Goal: Find specific page/section: Find specific page/section

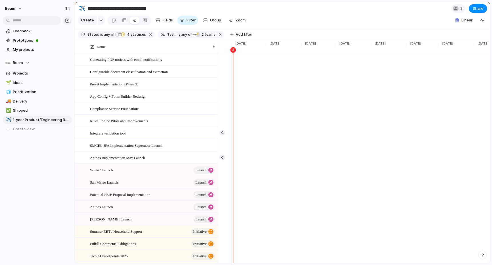
scroll to position [0, 1240]
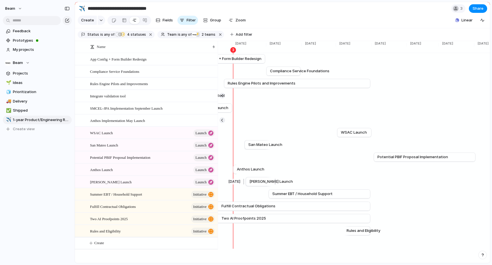
click at [261, 182] on span "[PERSON_NAME] Launch" at bounding box center [271, 182] width 43 height 6
click at [259, 146] on span "San Mateo Launch" at bounding box center [265, 145] width 34 height 6
click at [252, 15] on section "Create Fields Filter Group Zoom Linear Clear Save for everyone" at bounding box center [282, 22] width 415 height 14
click at [289, 194] on span "Summer EBT / Household Support" at bounding box center [303, 194] width 60 height 6
click at [132, 195] on span "Summer EBT / Household Support" at bounding box center [116, 194] width 52 height 7
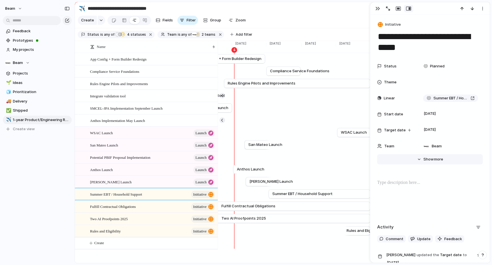
click at [434, 159] on span "more" at bounding box center [438, 160] width 9 height 6
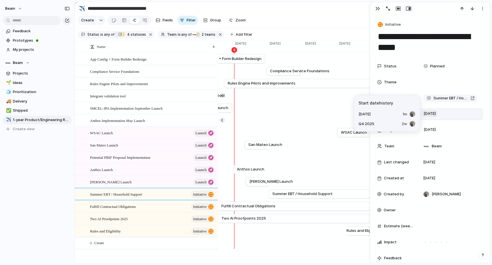
click at [433, 111] on span "[DATE]" at bounding box center [430, 113] width 15 height 7
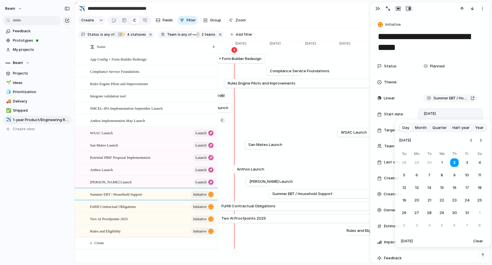
click at [422, 128] on span "Month" at bounding box center [421, 128] width 12 height 6
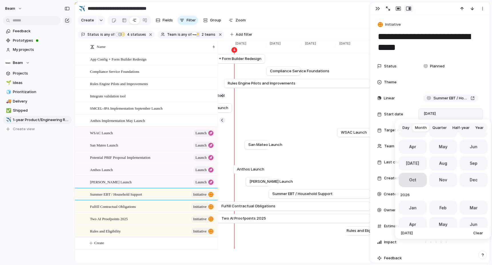
scroll to position [179, 0]
click at [413, 207] on span "Jan" at bounding box center [413, 207] width 8 height 6
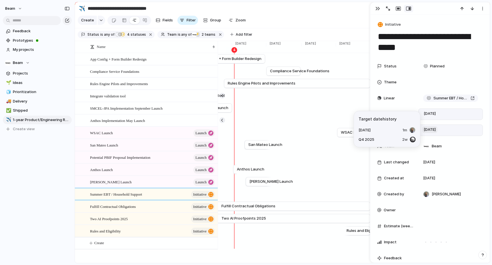
click at [438, 131] on span "[DATE]" at bounding box center [430, 129] width 15 height 7
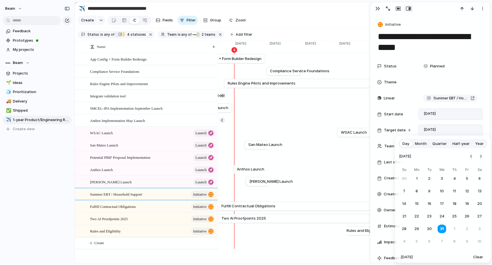
click at [420, 145] on span "Month" at bounding box center [421, 144] width 12 height 6
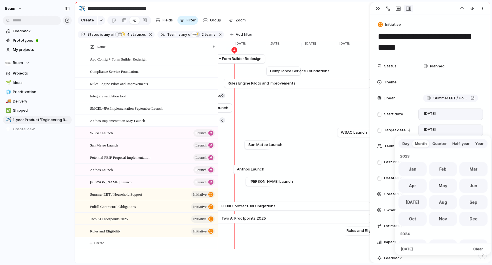
scroll to position [157, 0]
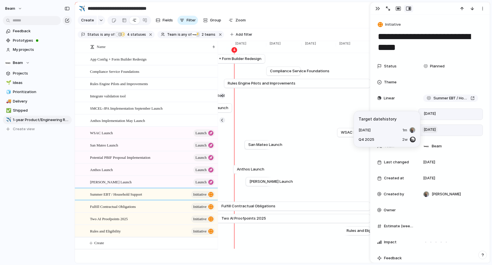
click at [435, 131] on span "[DATE]" at bounding box center [430, 129] width 15 height 7
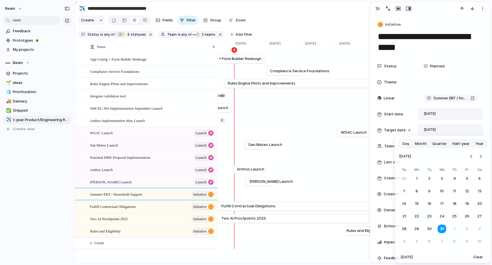
click at [440, 144] on span "Quarter" at bounding box center [440, 144] width 14 height 6
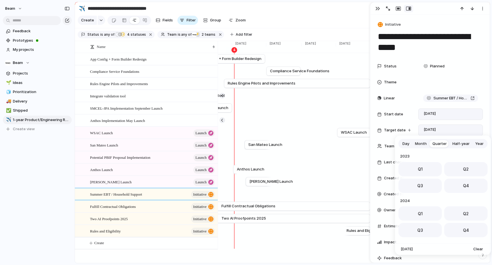
scroll to position [91, 0]
click at [423, 167] on button "Q1" at bounding box center [420, 167] width 43 height 14
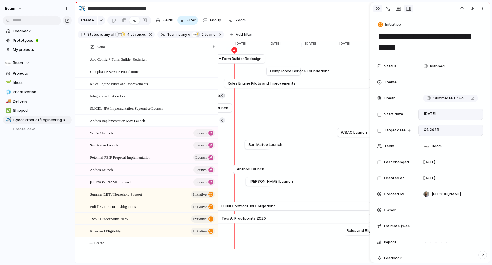
click at [375, 9] on button "button" at bounding box center [377, 8] width 9 height 7
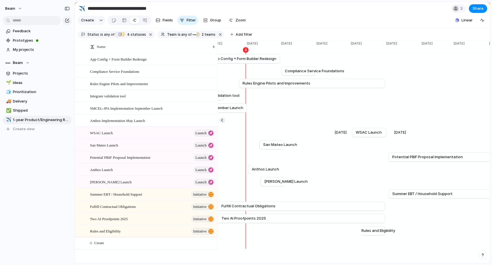
scroll to position [0, 1227]
click at [266, 7] on section "**********" at bounding box center [282, 8] width 415 height 13
